Goal: Task Accomplishment & Management: Use online tool/utility

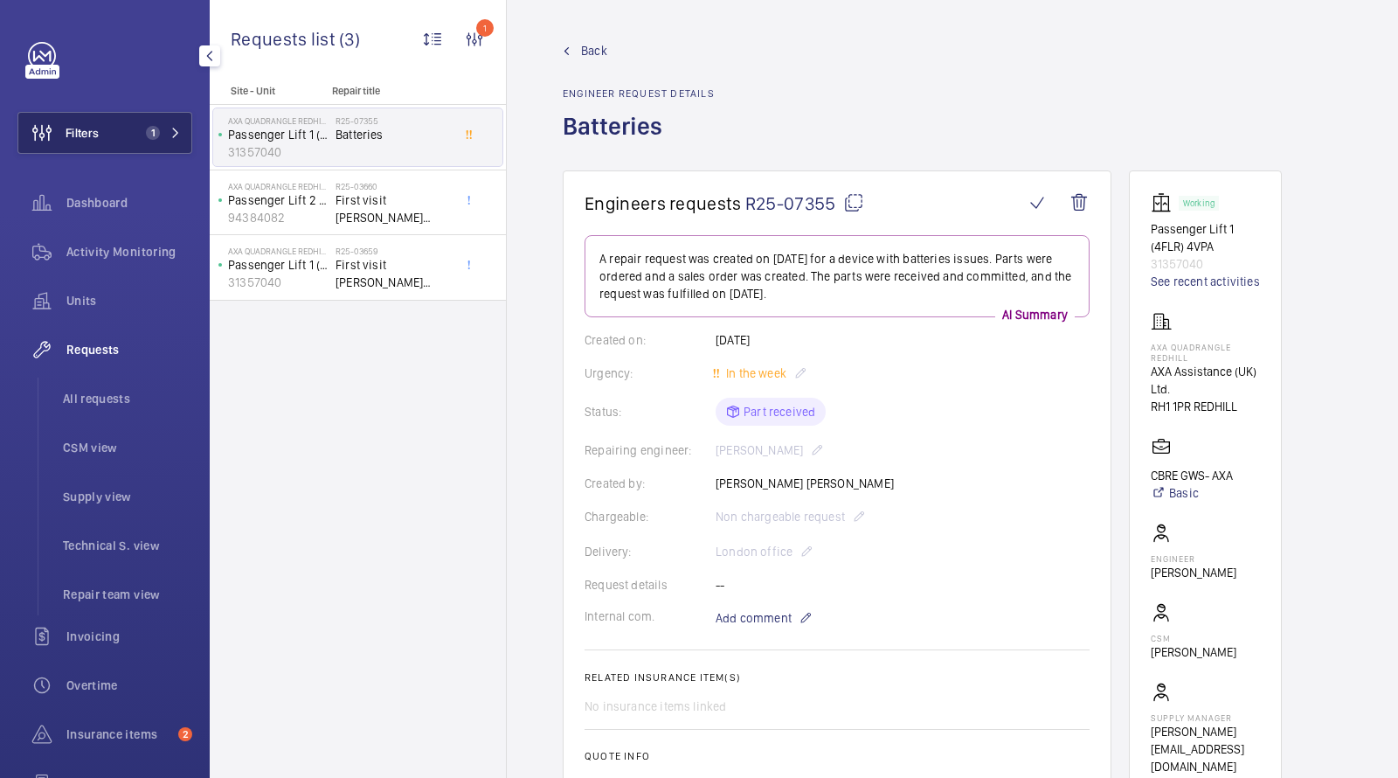
scroll to position [758, 0]
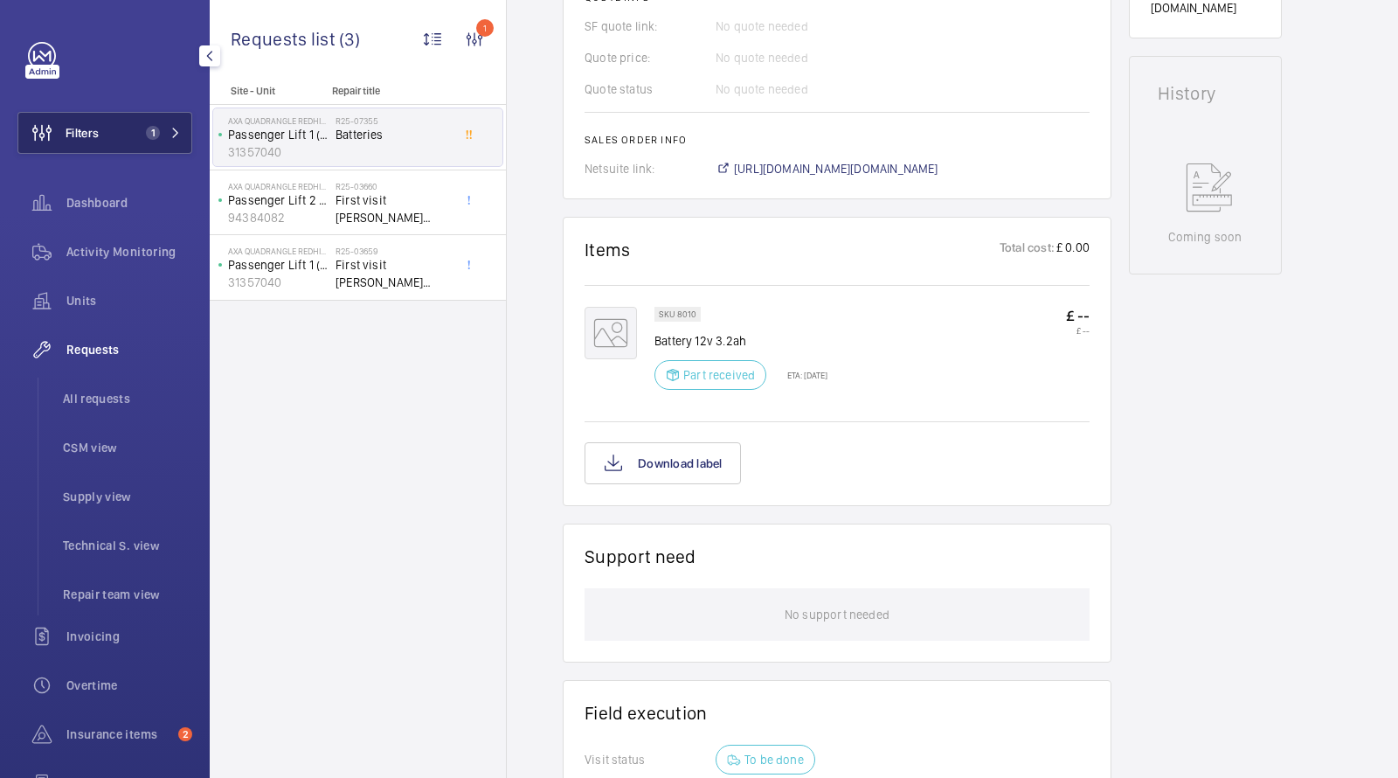
click at [156, 133] on span "1" at bounding box center [153, 133] width 14 height 14
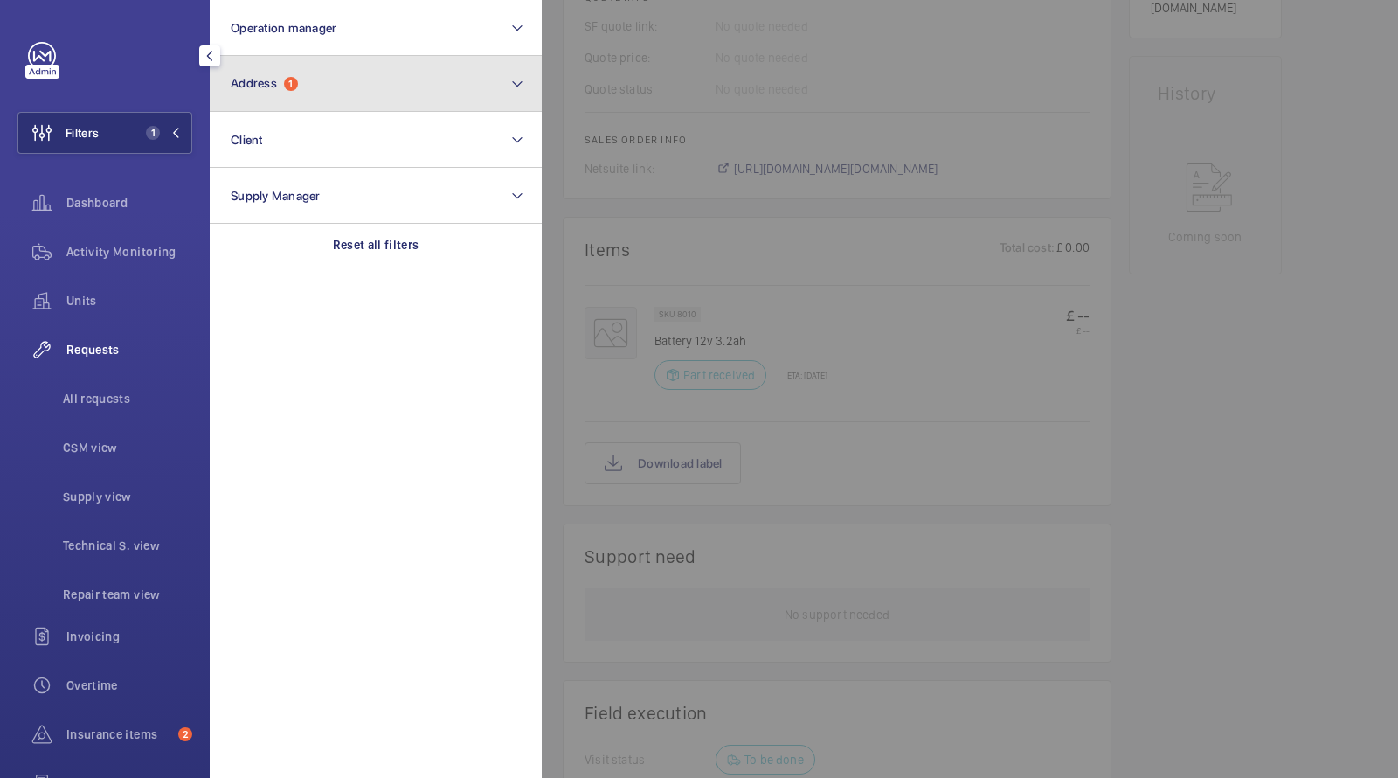
click at [301, 78] on button "Address 1" at bounding box center [376, 84] width 332 height 56
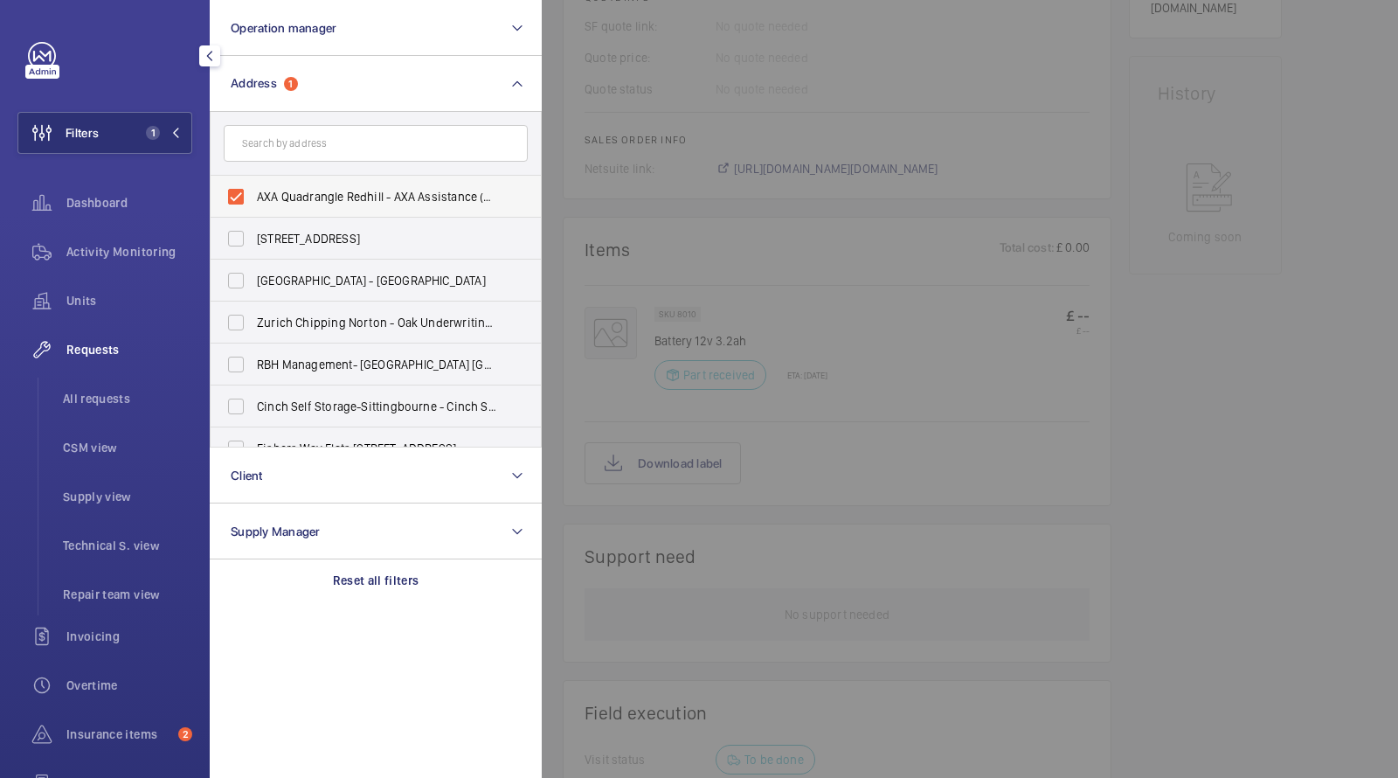
click at [308, 188] on span "AXA Quadrangle Redhill - AXA Assistance (UK) Ltd., REDHILL RH1 1PR" at bounding box center [377, 196] width 240 height 17
click at [253, 188] on input "AXA Quadrangle Redhill - AXA Assistance (UK) Ltd., REDHILL RH1 1PR" at bounding box center [235, 196] width 35 height 35
checkbox input "false"
click at [294, 155] on input "text" at bounding box center [376, 143] width 304 height 37
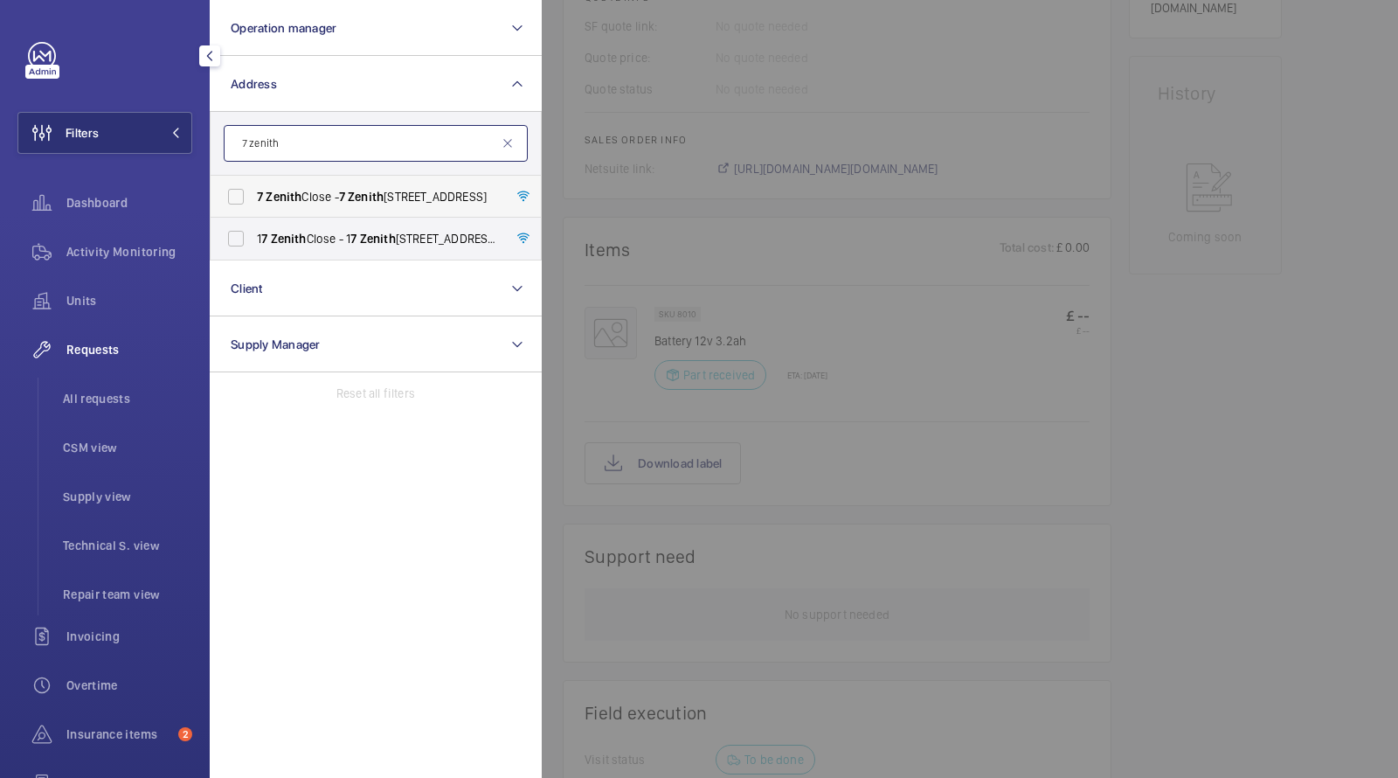
type input "7 zenith"
click at [312, 201] on span "7 Zenith Close - [STREET_ADDRESS]" at bounding box center [377, 196] width 240 height 17
click at [253, 201] on input "7 Zenith Close - [STREET_ADDRESS]" at bounding box center [235, 196] width 35 height 35
checkbox input "true"
click at [94, 251] on span "Activity Monitoring" at bounding box center [129, 251] width 126 height 17
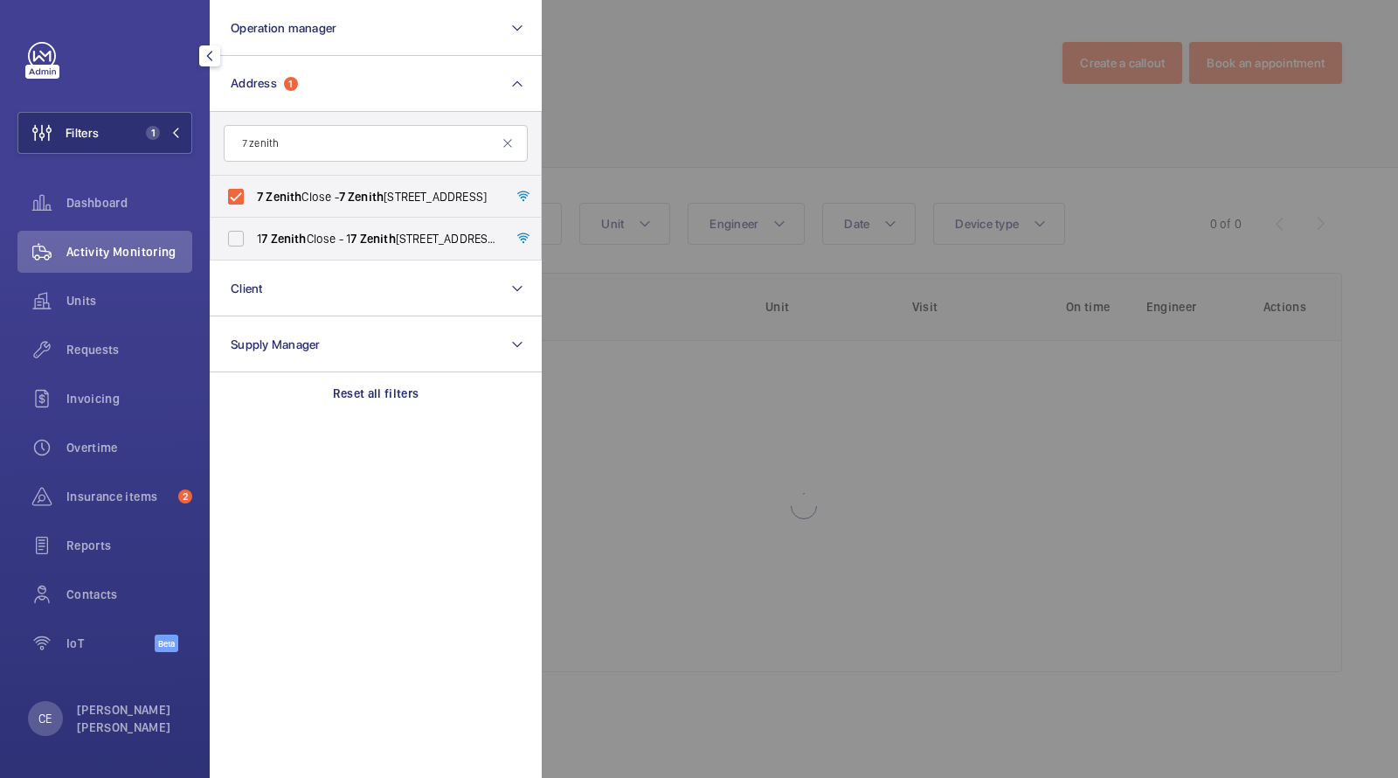
click at [821, 146] on div at bounding box center [1241, 389] width 1398 height 778
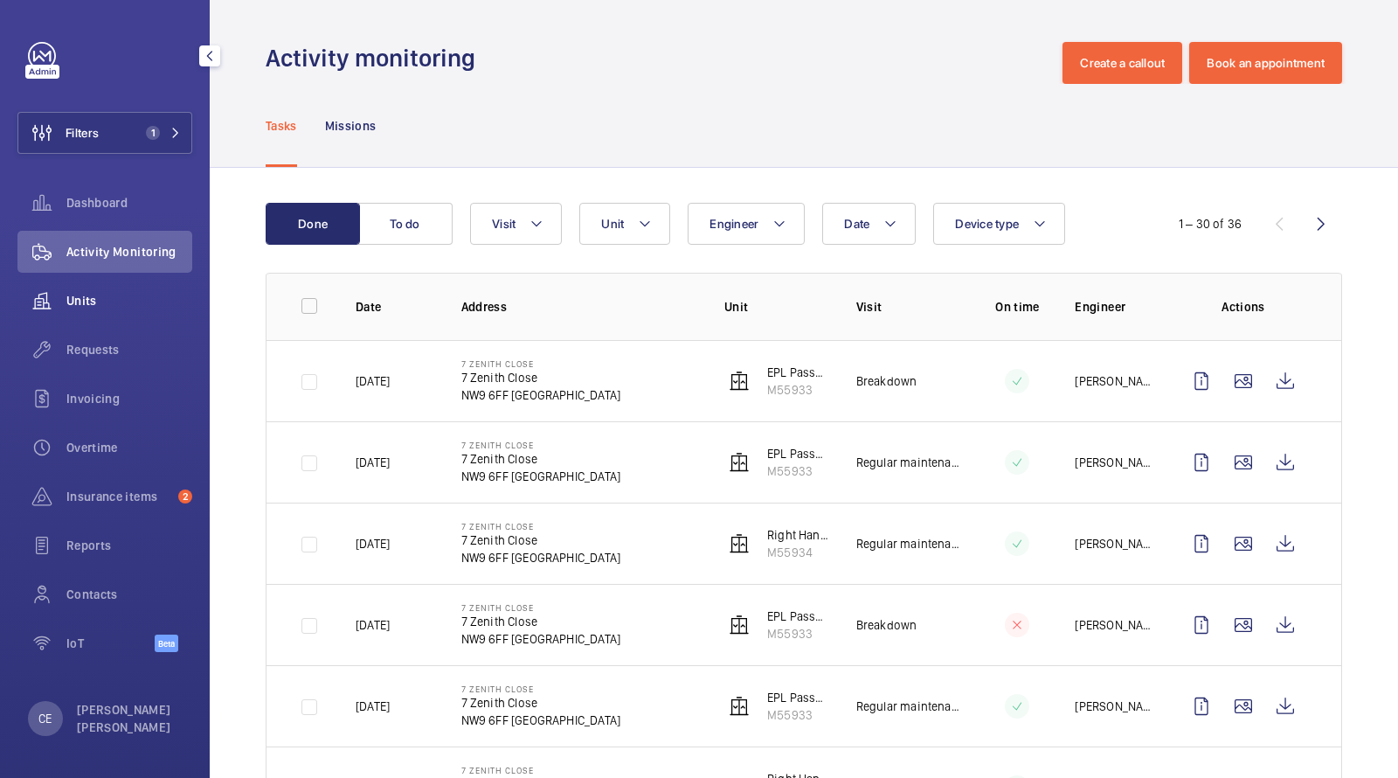
click at [122, 301] on span "Units" at bounding box center [129, 300] width 126 height 17
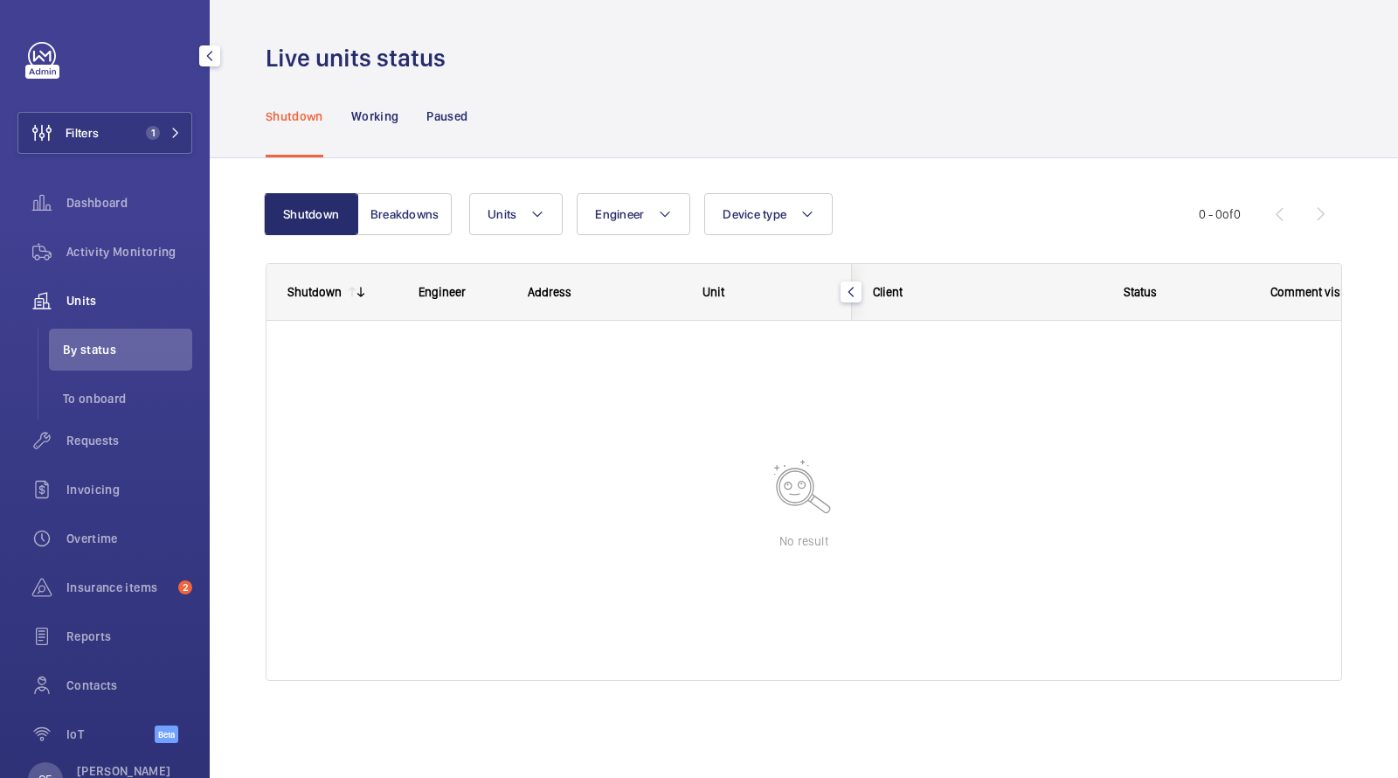
click at [80, 301] on span "Units" at bounding box center [129, 300] width 126 height 17
click at [133, 253] on span "Activity Monitoring" at bounding box center [129, 251] width 126 height 17
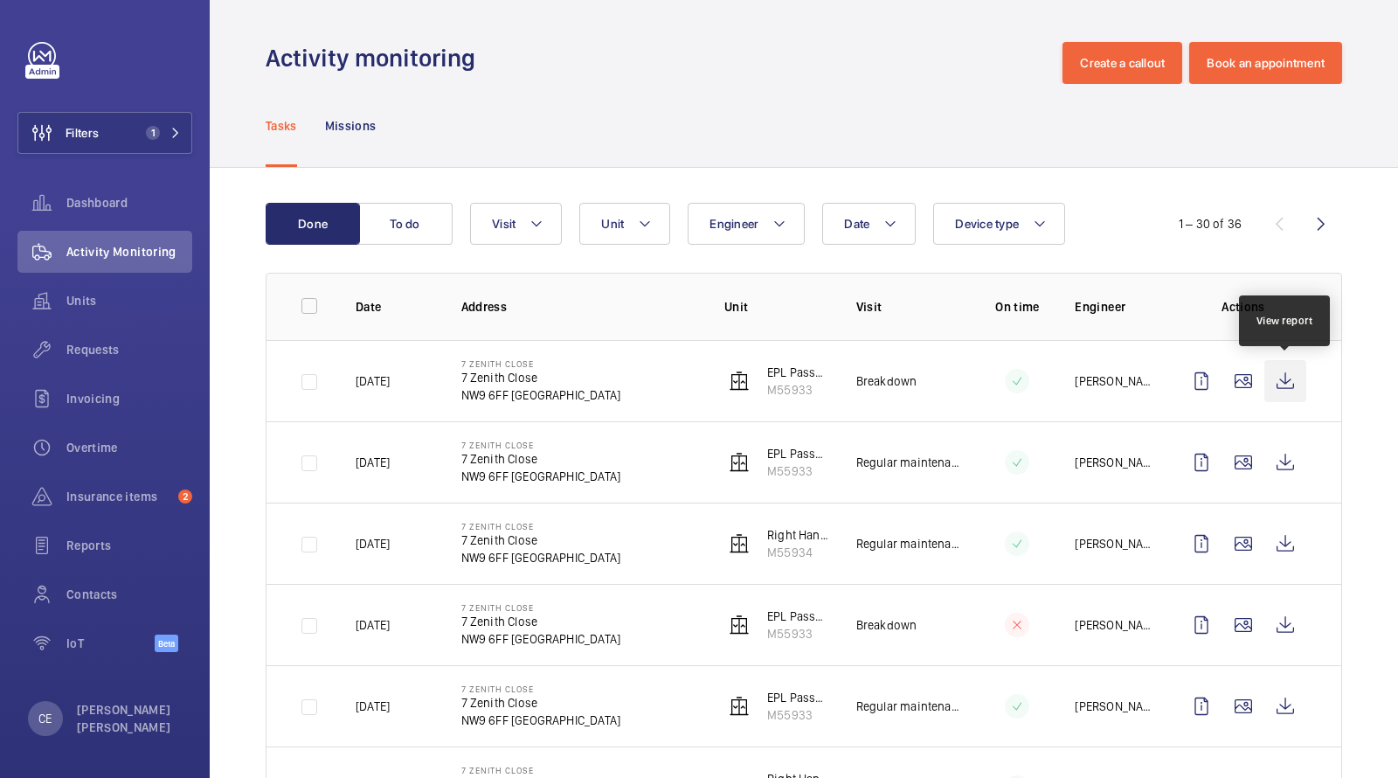
click at [1285, 376] on wm-front-icon-button at bounding box center [1285, 381] width 42 height 42
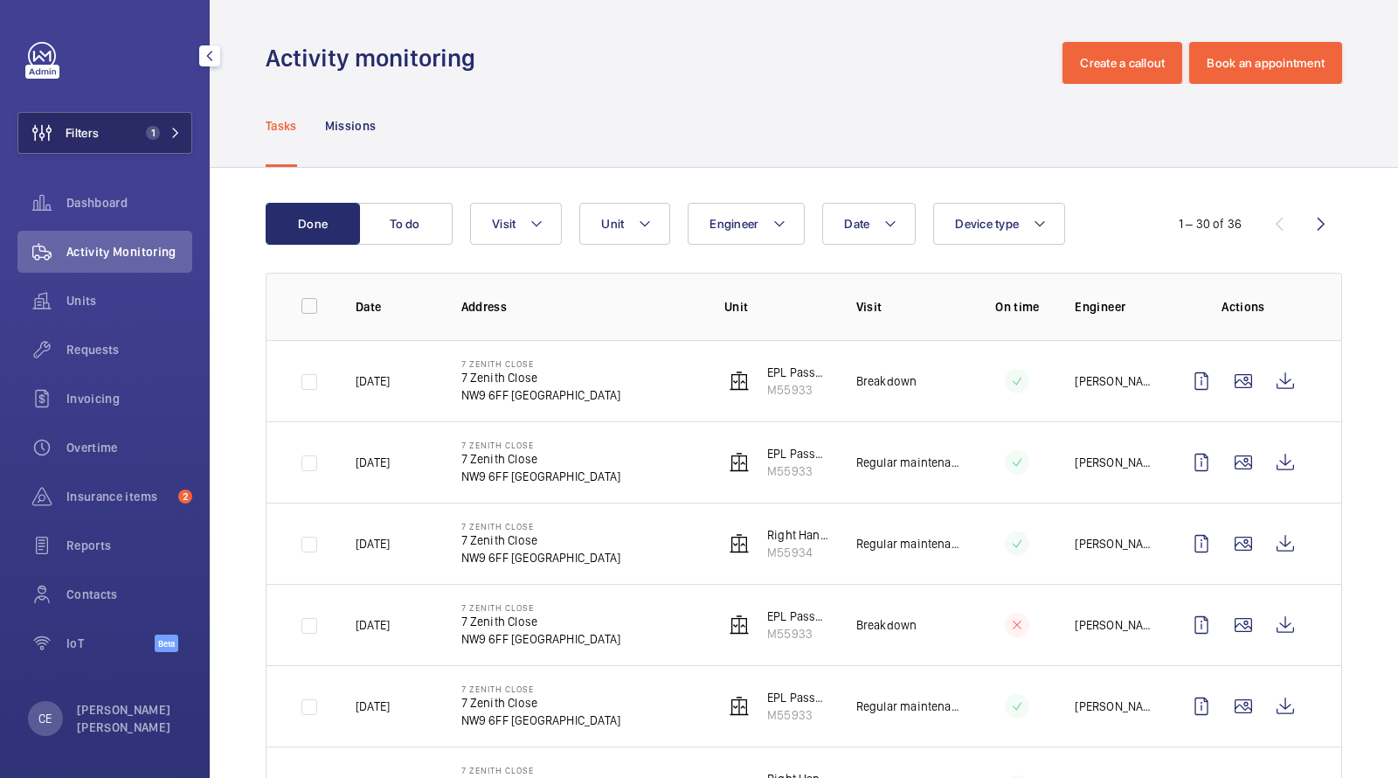
click at [113, 131] on button "Filters 1" at bounding box center [104, 133] width 175 height 42
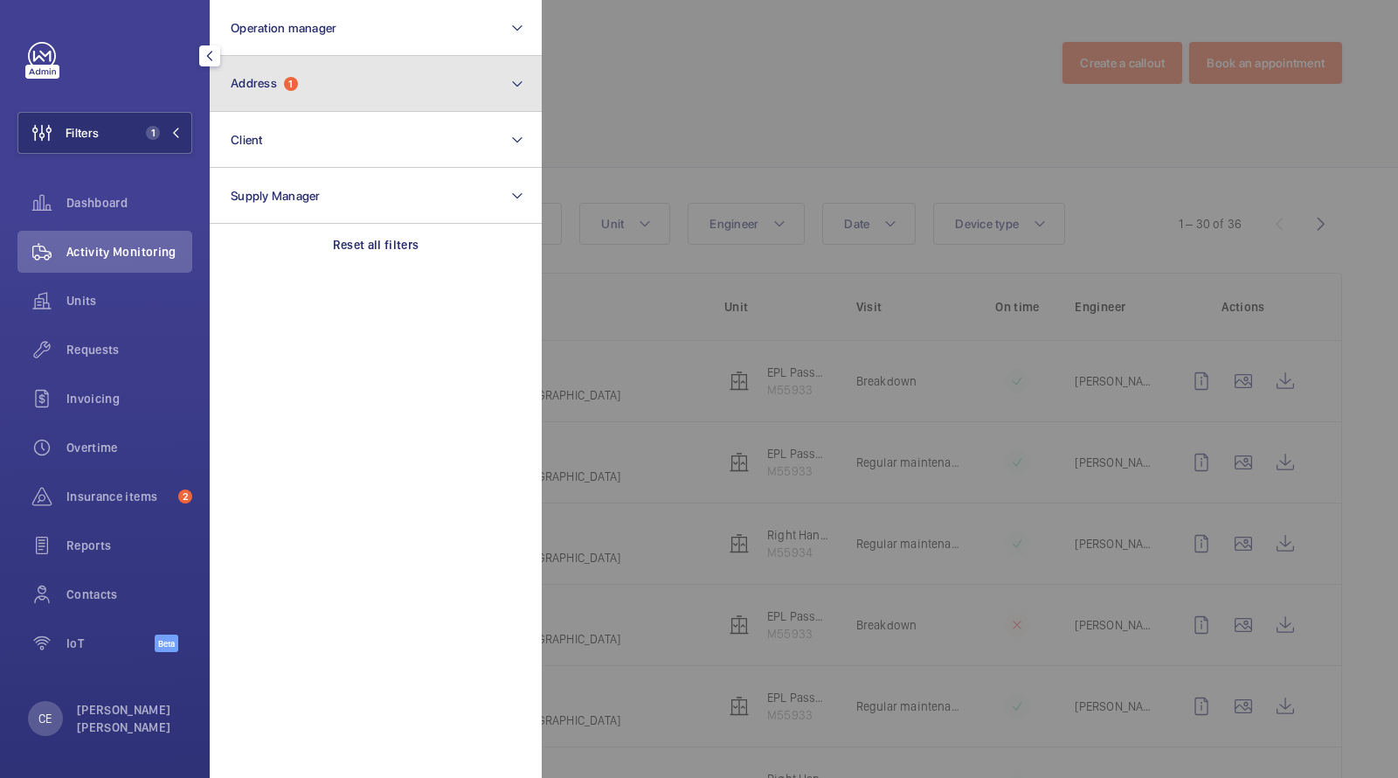
click at [347, 75] on button "Address 1" at bounding box center [376, 84] width 332 height 56
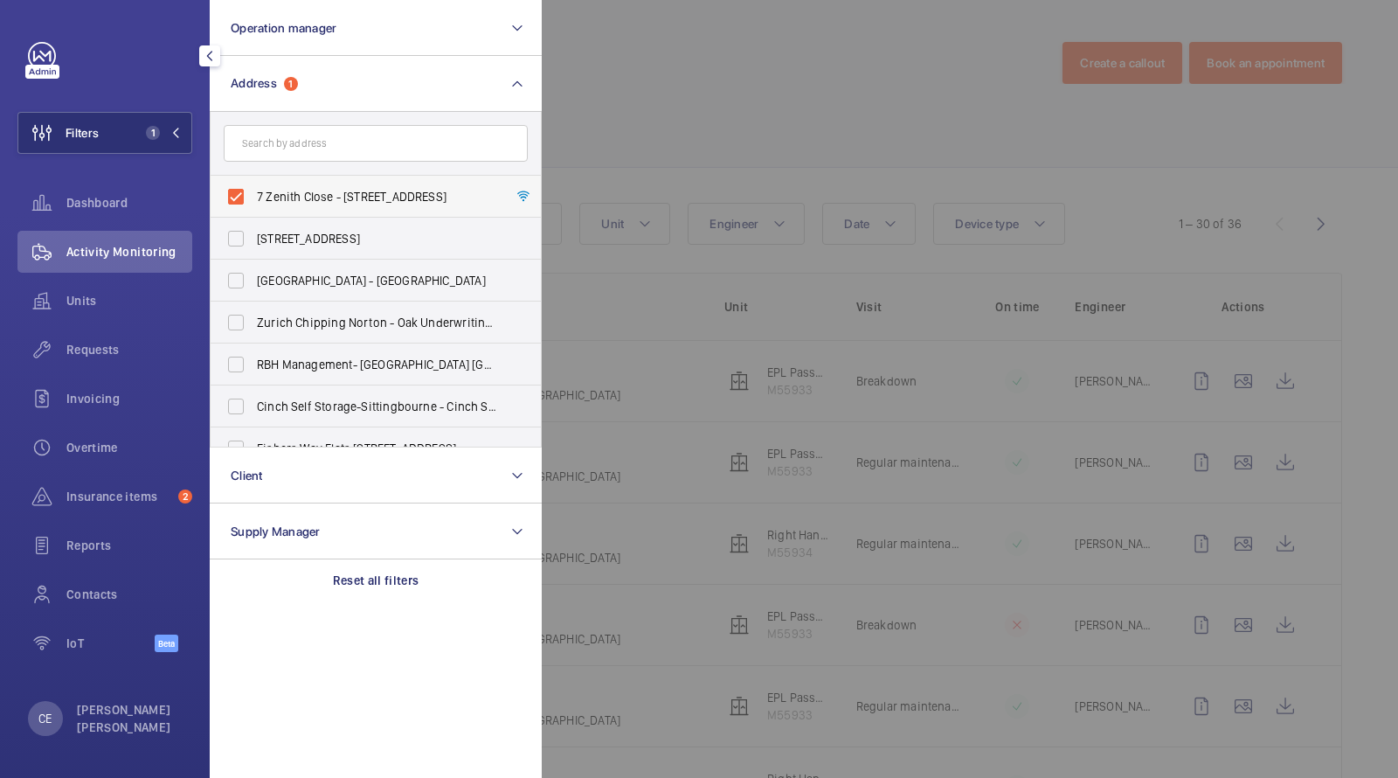
click at [316, 199] on span "7 Zenith Close - [STREET_ADDRESS]" at bounding box center [377, 196] width 240 height 17
click at [253, 199] on input "7 Zenith Close - [STREET_ADDRESS]" at bounding box center [235, 196] width 35 height 35
checkbox input "false"
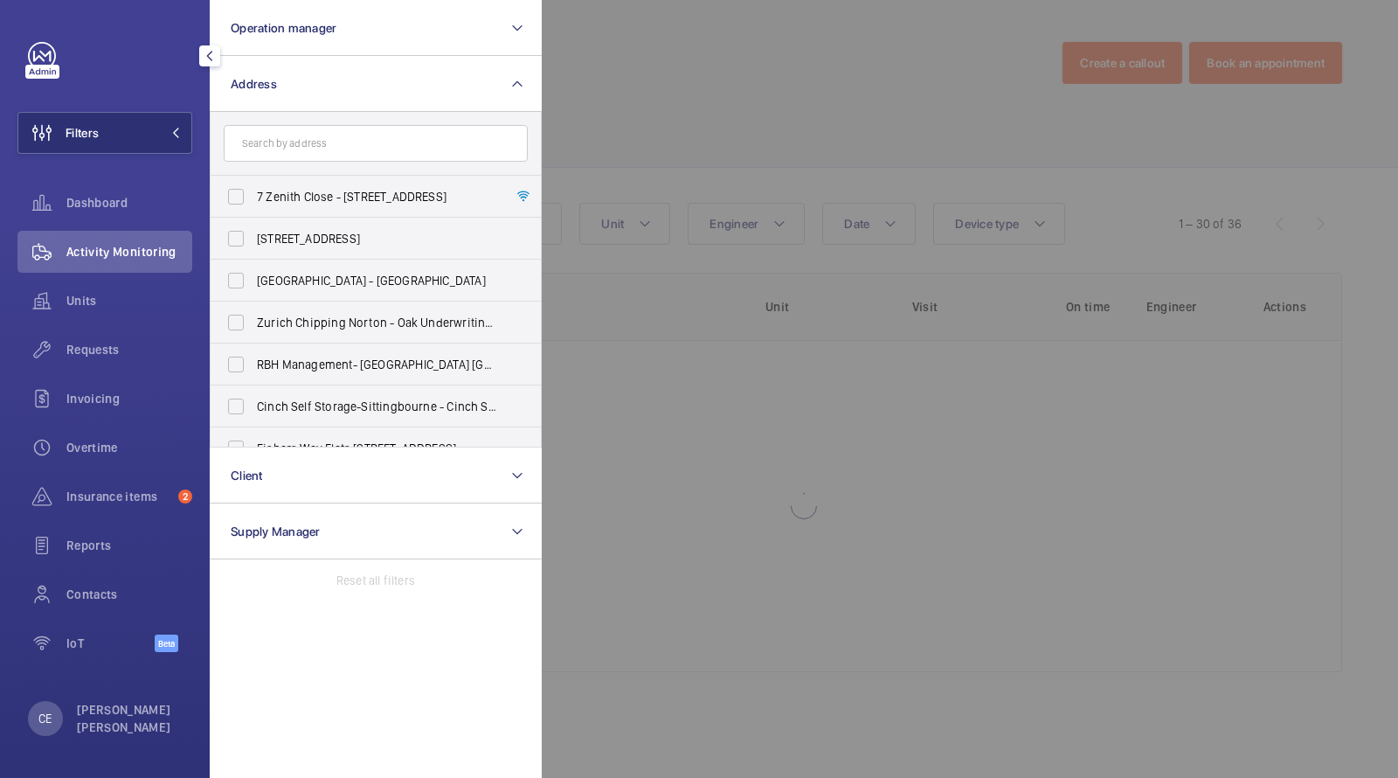
click at [582, 39] on div at bounding box center [1241, 389] width 1398 height 778
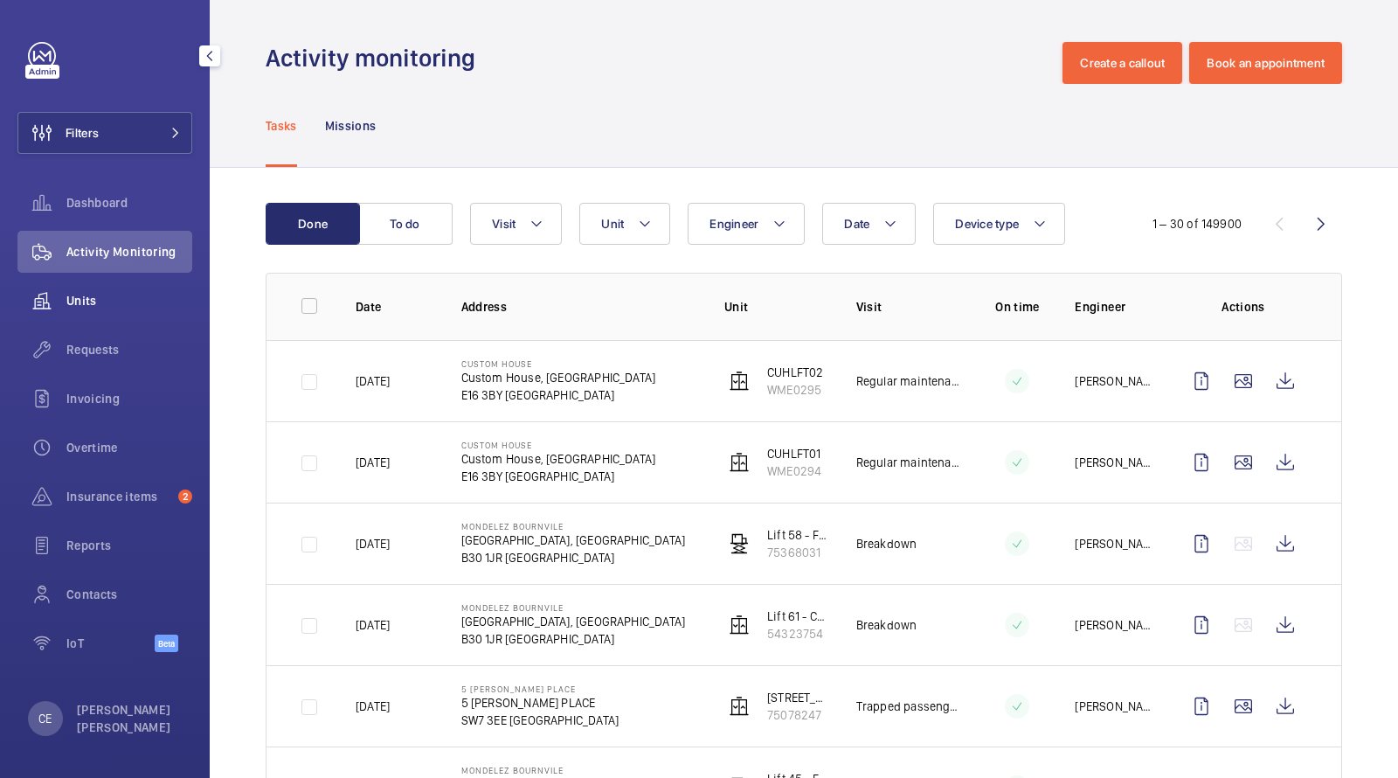
click at [90, 301] on span "Units" at bounding box center [129, 300] width 126 height 17
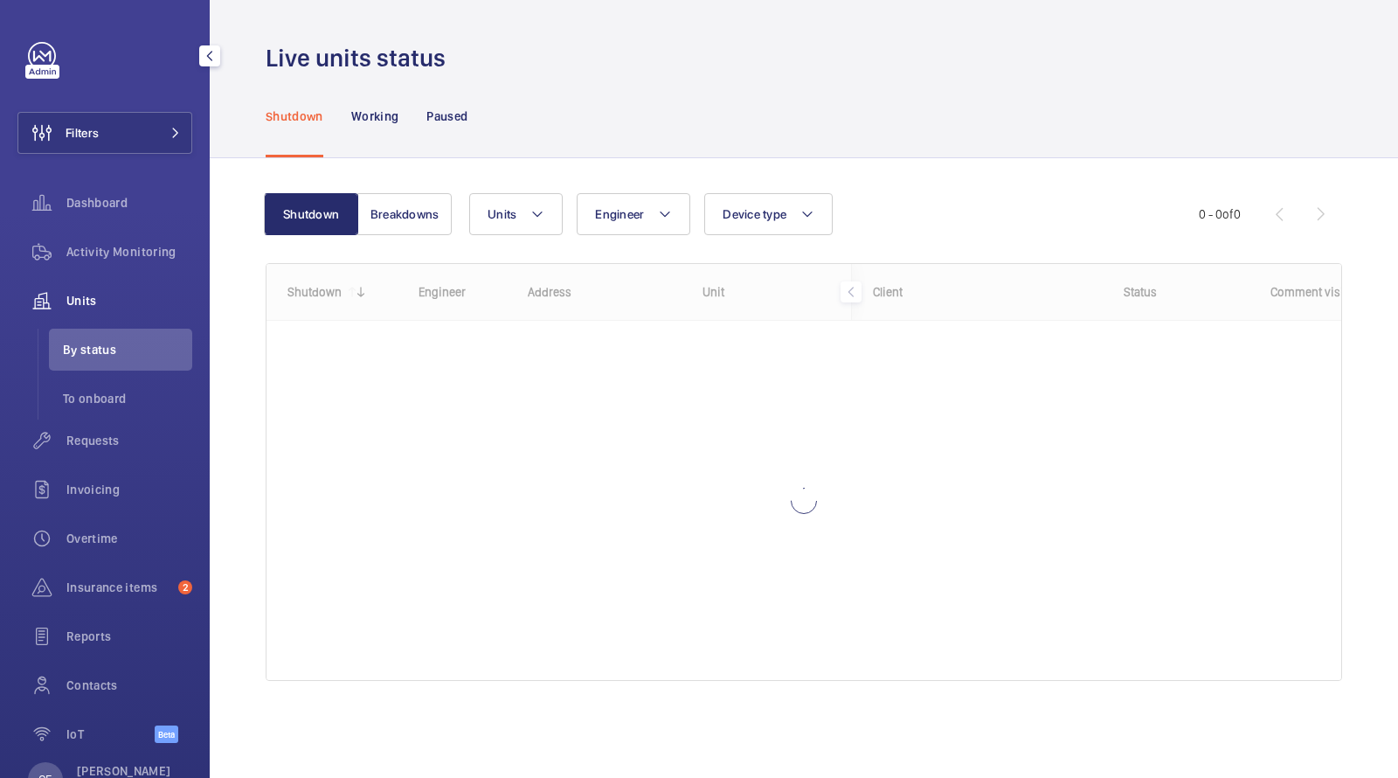
click at [860, 59] on div "Live units status" at bounding box center [804, 58] width 1077 height 32
